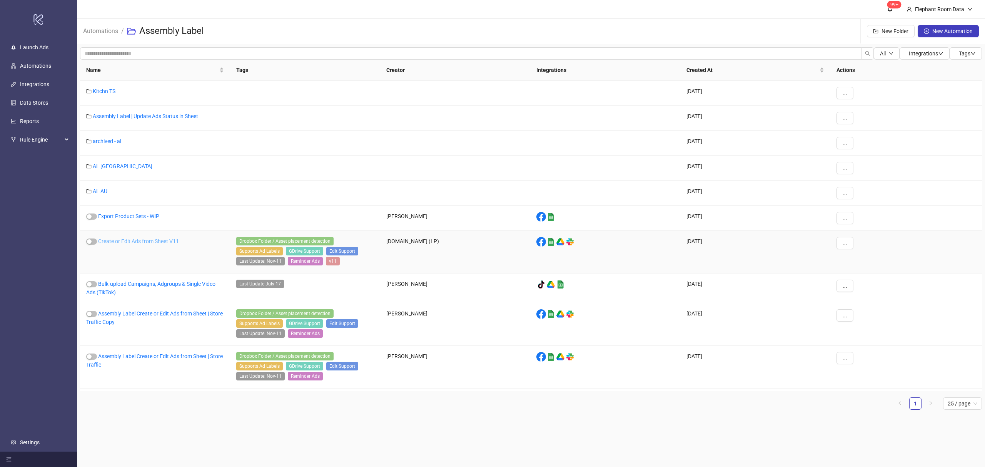
click at [143, 242] on link "Create or Edit Ads from Sheet V11" at bounding box center [138, 241] width 81 height 6
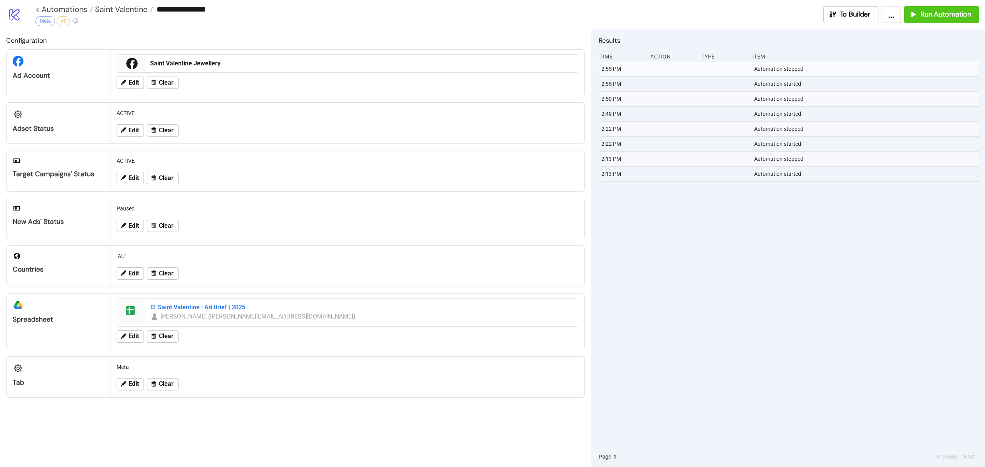
click at [175, 312] on div "Saint Valentine | Ad Brief | 2025" at bounding box center [361, 307] width 423 height 8
click at [77, 10] on link "< Automations" at bounding box center [64, 9] width 58 height 8
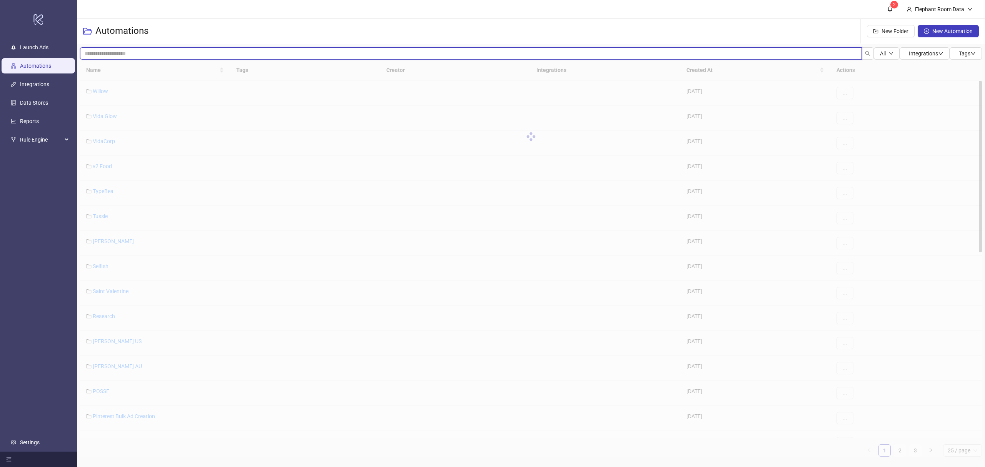
click at [153, 55] on input "search" at bounding box center [471, 53] width 782 height 12
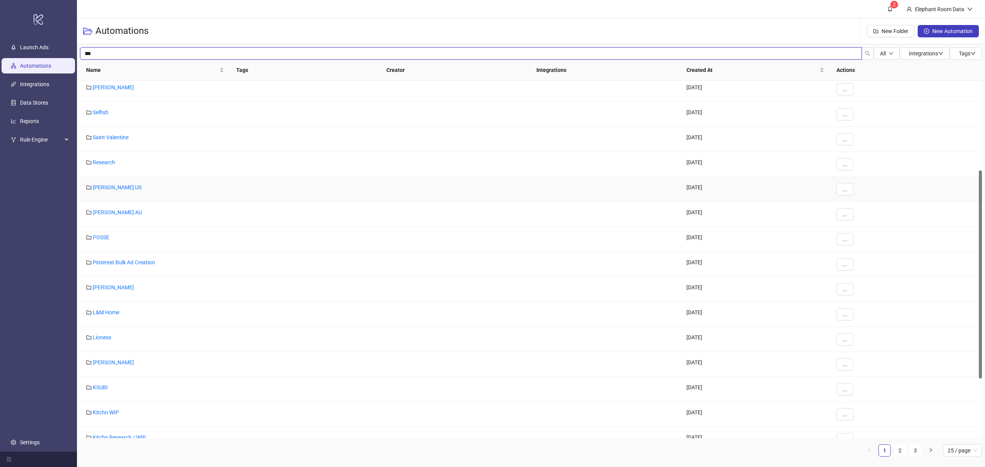
scroll to position [268, 0]
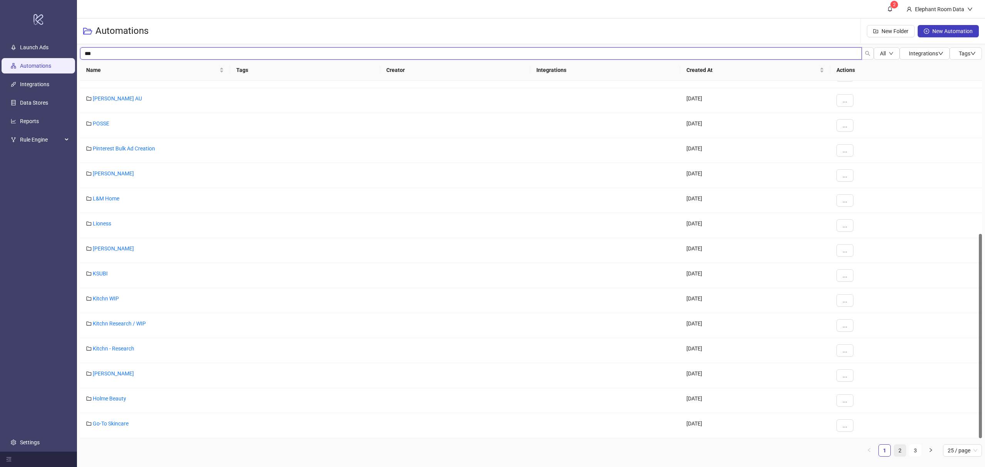
type input "***"
click at [896, 449] on link "2" at bounding box center [900, 451] width 12 height 12
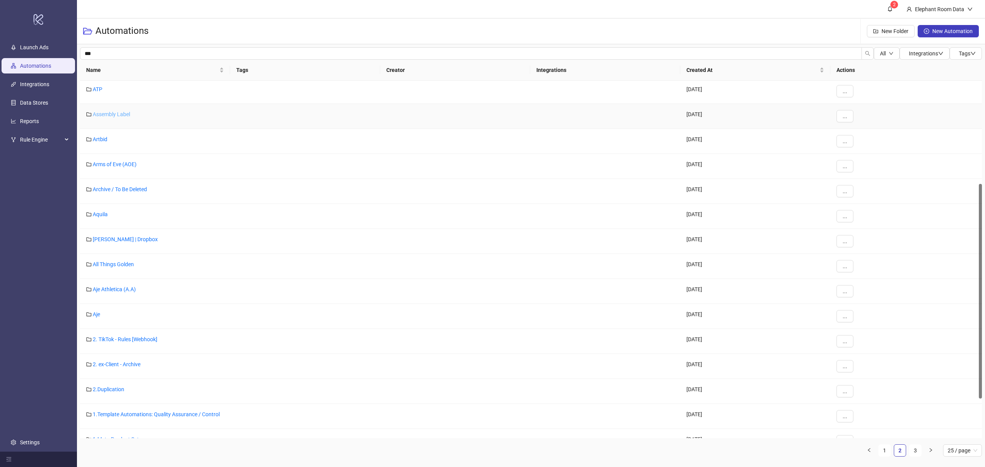
click at [120, 114] on link "Assembly Label" at bounding box center [111, 114] width 37 height 6
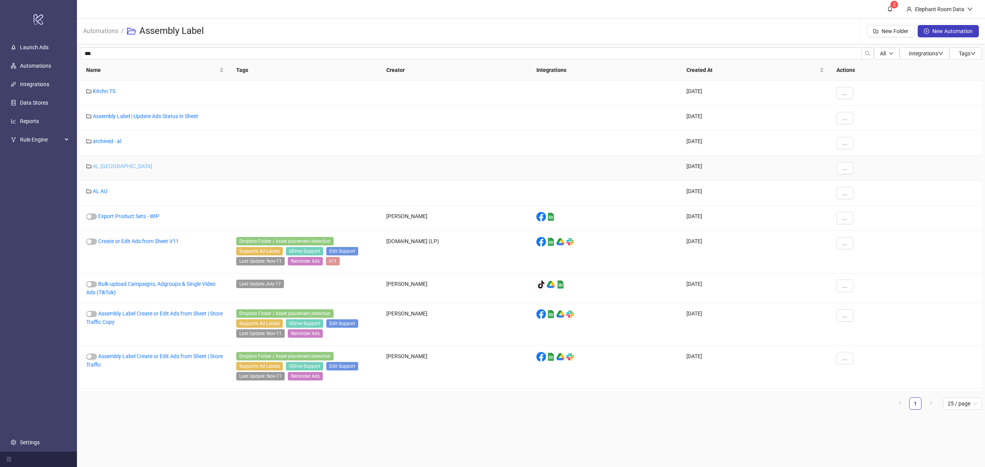
click at [94, 165] on link "AL [GEOGRAPHIC_DATA]" at bounding box center [123, 166] width 60 height 6
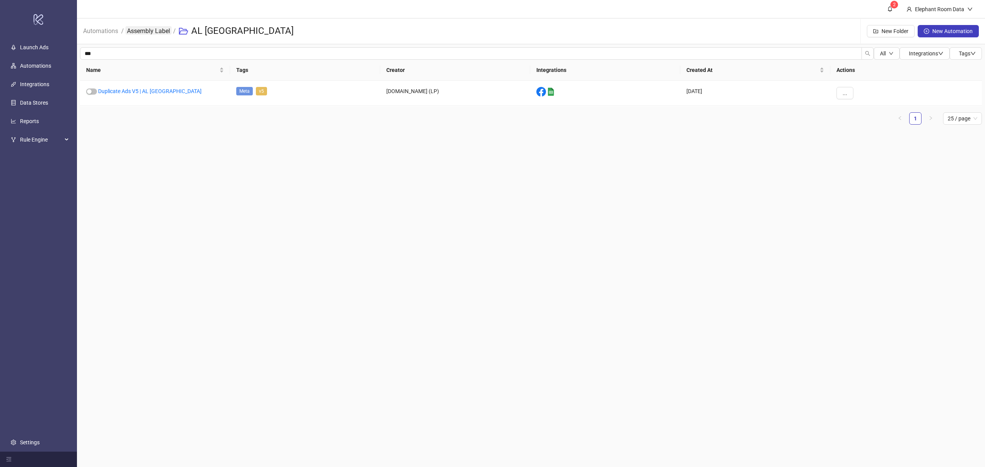
click at [152, 29] on link "Assembly Label" at bounding box center [148, 30] width 46 height 8
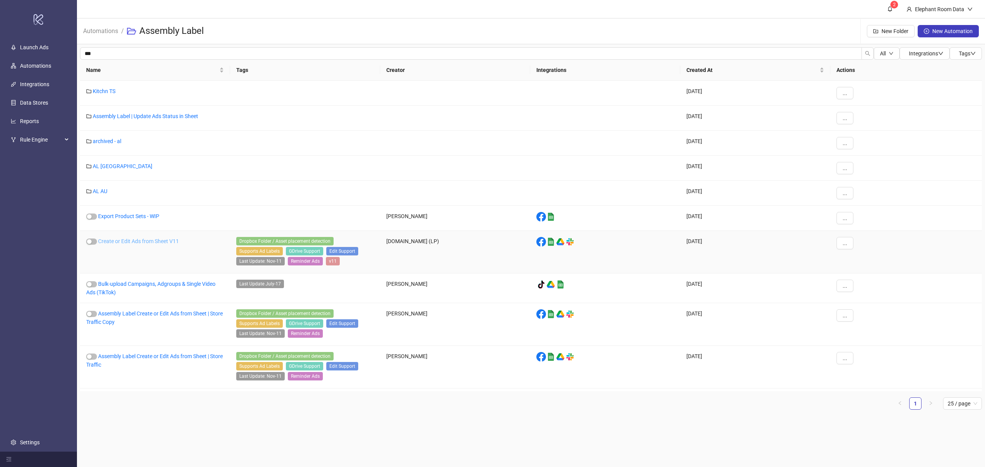
click at [131, 239] on link "Create or Edit Ads from Sheet V11" at bounding box center [138, 241] width 81 height 6
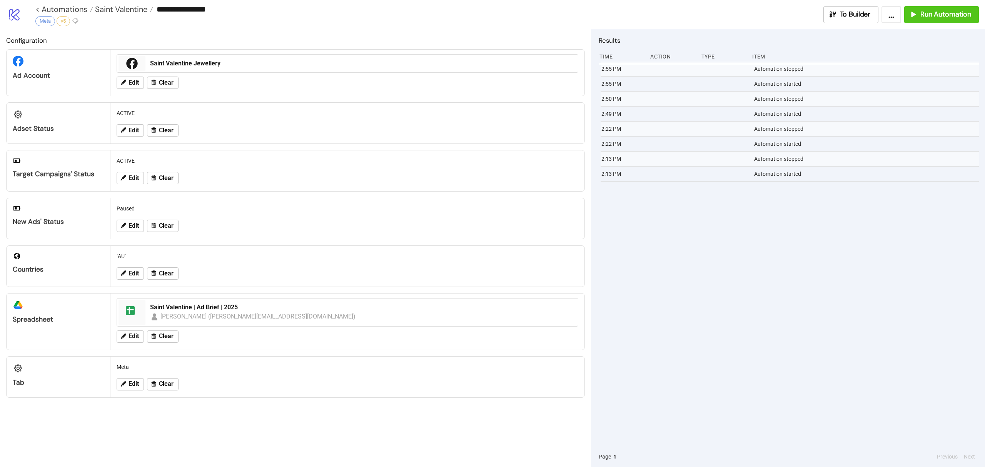
type input "**********"
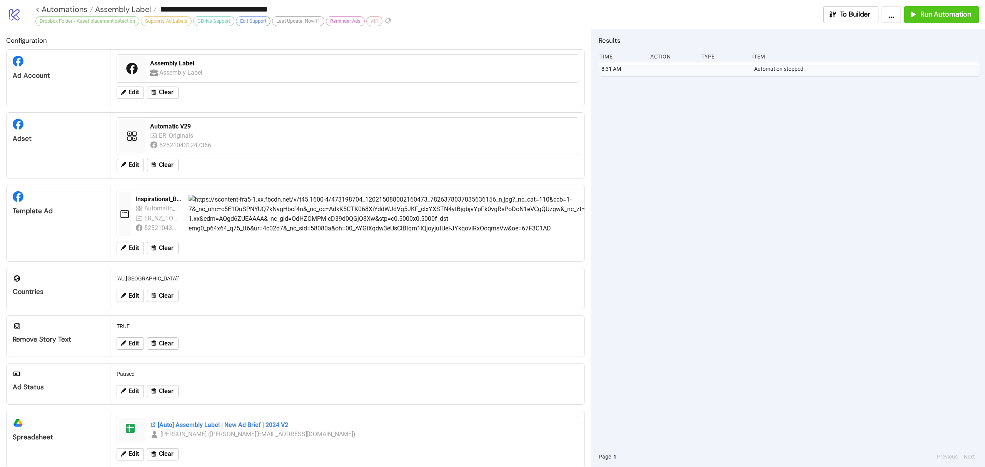
click at [217, 424] on div "[Auto] Assembly Label | New Ad Brief | 2024 V2" at bounding box center [361, 425] width 423 height 8
drag, startPoint x: 170, startPoint y: 67, endPoint x: 194, endPoint y: 68, distance: 24.7
click at [194, 68] on div "Assembly Label Assembly Label" at bounding box center [361, 68] width 429 height 24
click at [182, 127] on div "Automatic V29" at bounding box center [361, 126] width 423 height 8
